Goal: Task Accomplishment & Management: Manage account settings

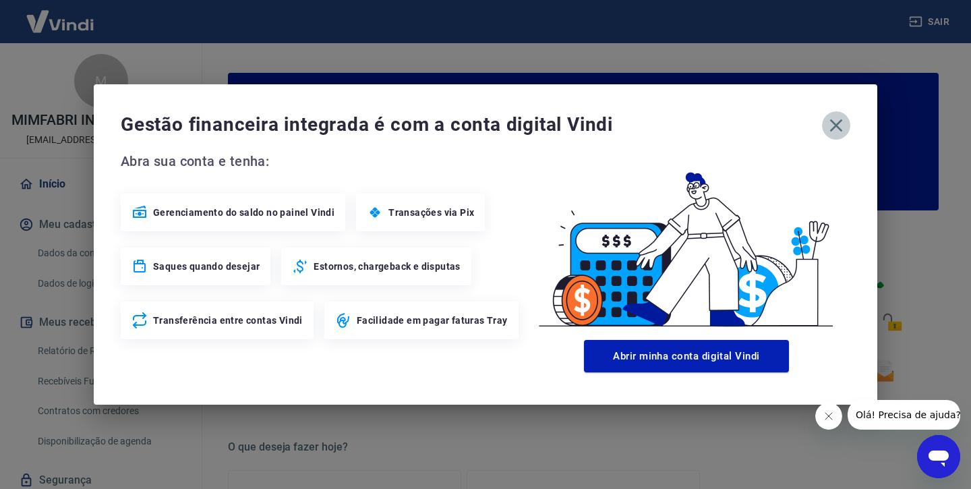
click at [834, 133] on icon "button" at bounding box center [837, 126] width 22 height 22
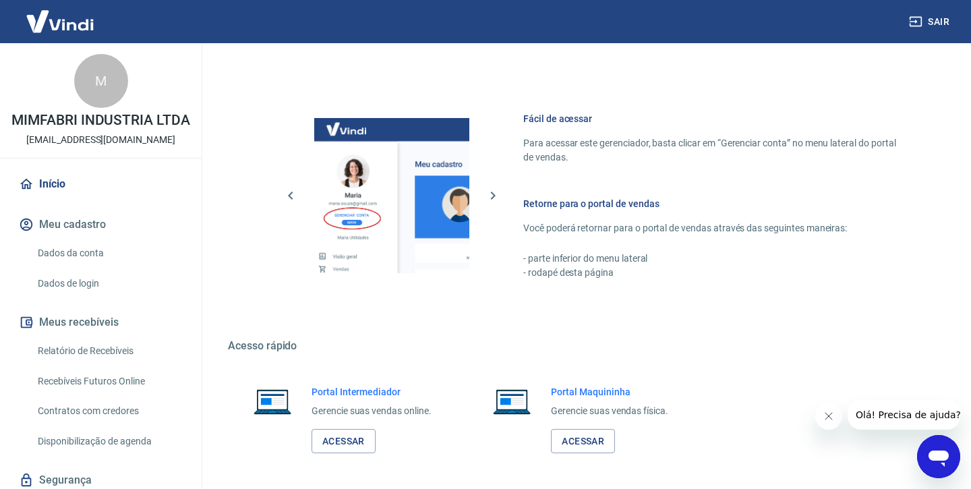
scroll to position [729, 0]
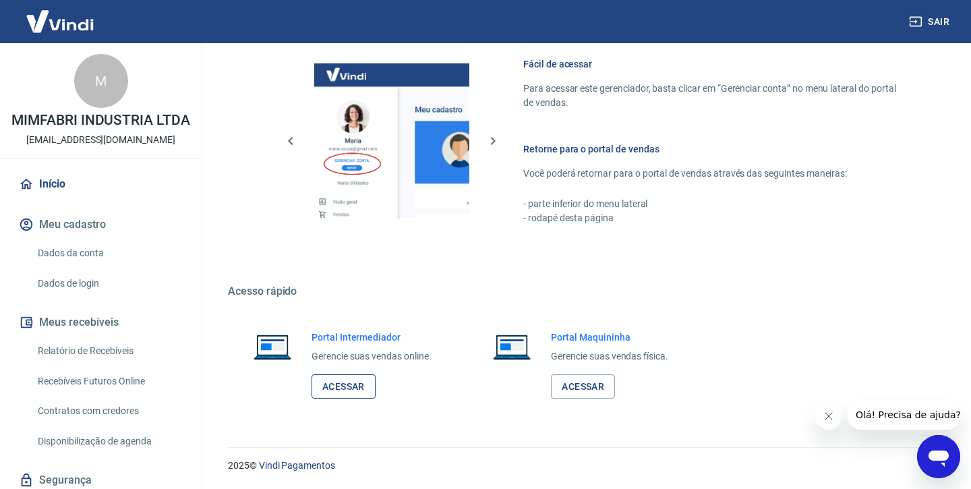
click at [331, 380] on link "Acessar" at bounding box center [344, 386] width 64 height 25
click at [356, 391] on link "Acessar" at bounding box center [344, 386] width 64 height 25
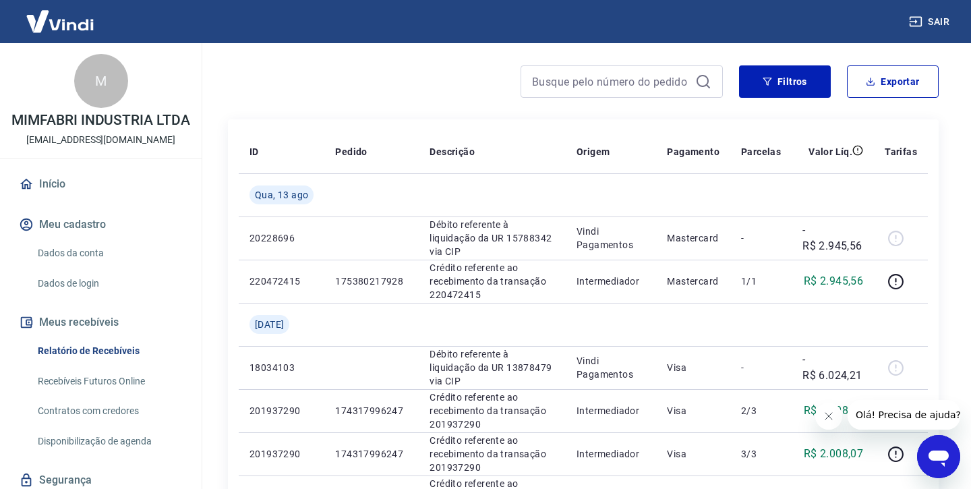
scroll to position [47, 0]
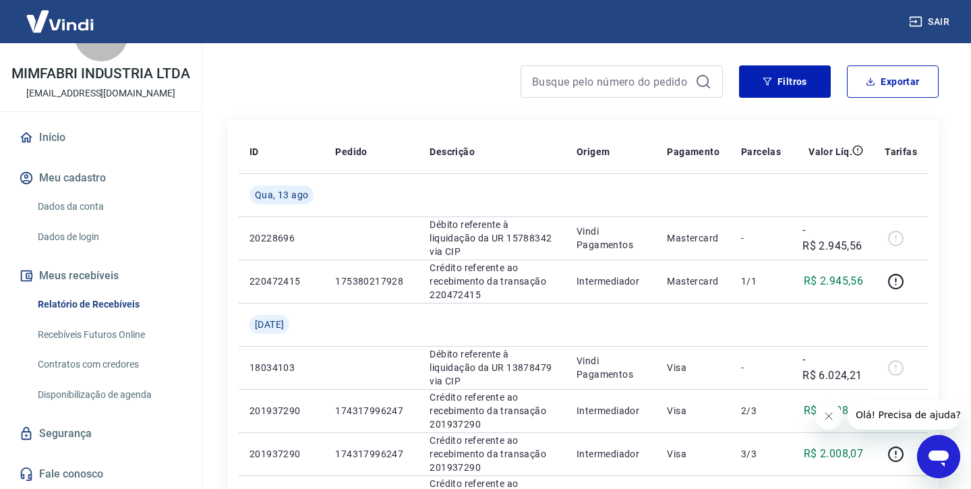
click at [87, 206] on link "Dados da conta" at bounding box center [108, 207] width 153 height 28
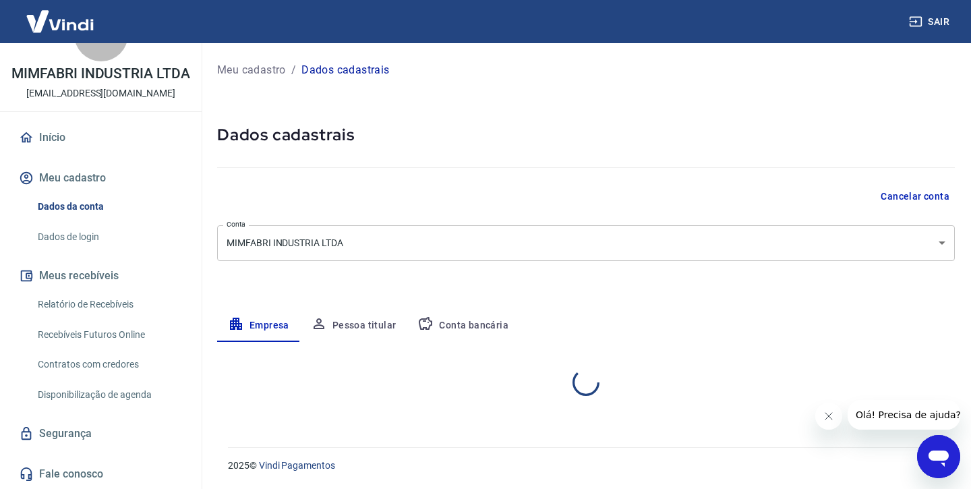
select select "SP"
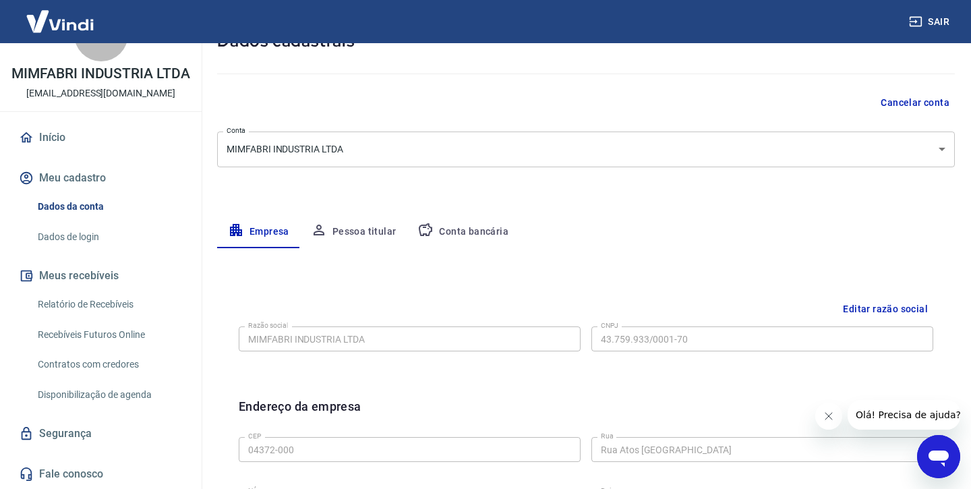
scroll to position [115, 0]
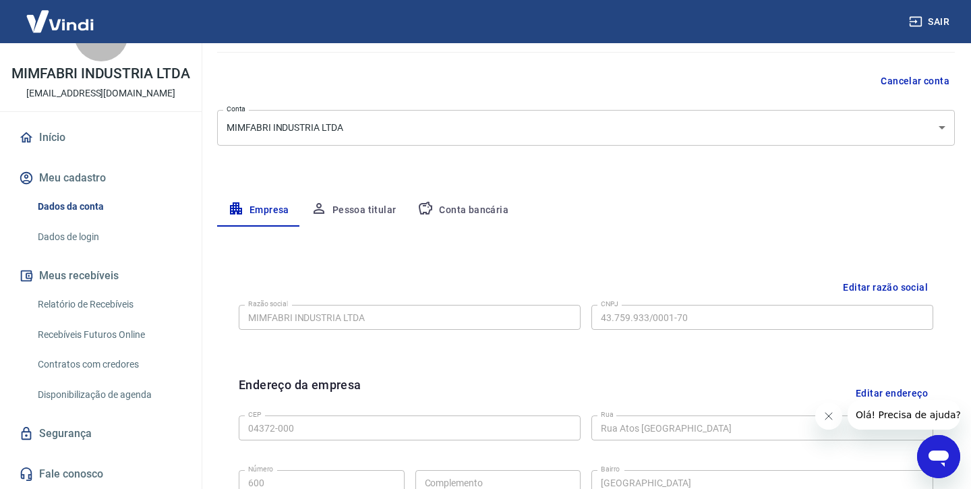
click at [460, 206] on button "Conta bancária" at bounding box center [463, 210] width 113 height 32
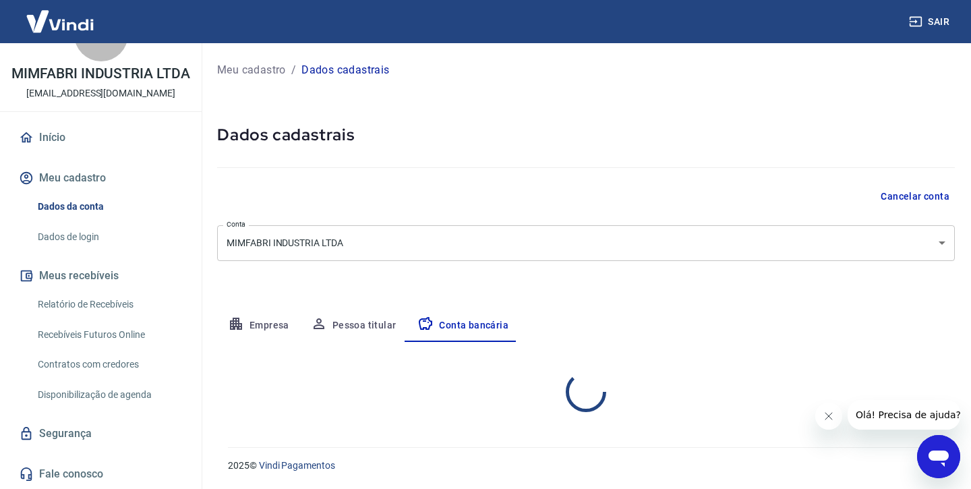
scroll to position [0, 0]
select select "1"
